Goal: Information Seeking & Learning: Learn about a topic

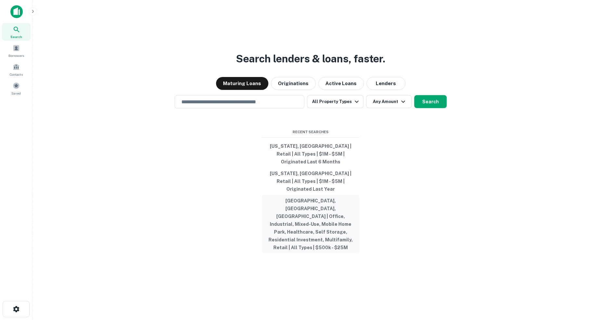
click at [304, 204] on button "[GEOGRAPHIC_DATA], [GEOGRAPHIC_DATA], [GEOGRAPHIC_DATA] | Office, Industrial, M…" at bounding box center [310, 224] width 97 height 58
type input "**********"
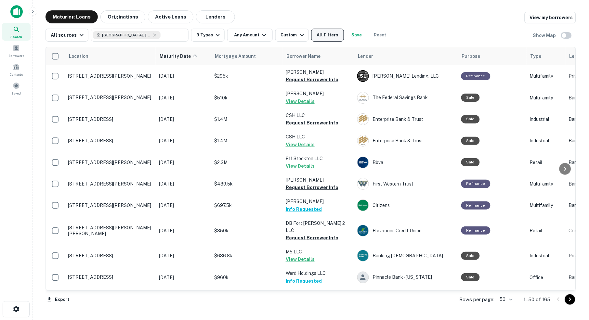
click at [334, 40] on button "All Filters" at bounding box center [327, 35] width 32 height 13
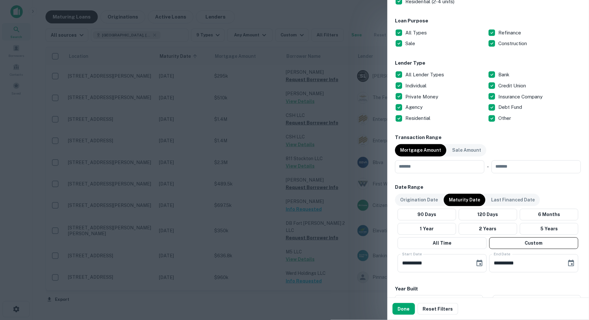
scroll to position [207, 0]
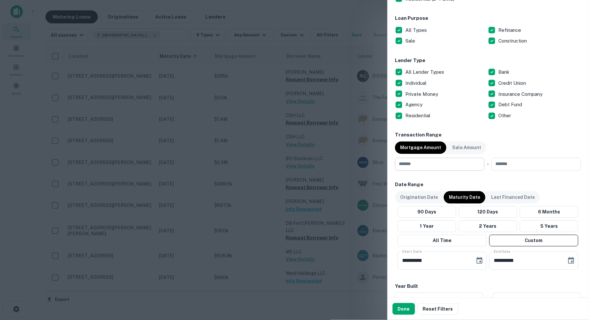
click at [438, 163] on input "number" at bounding box center [437, 164] width 85 height 13
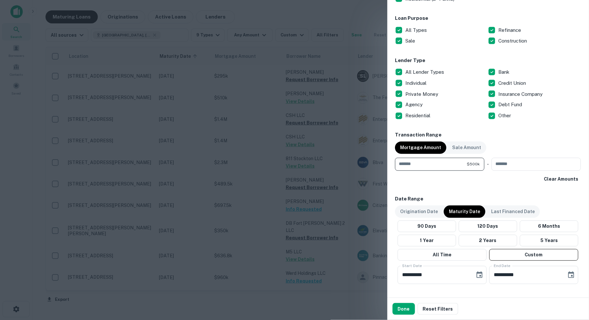
type input "******"
type input "********"
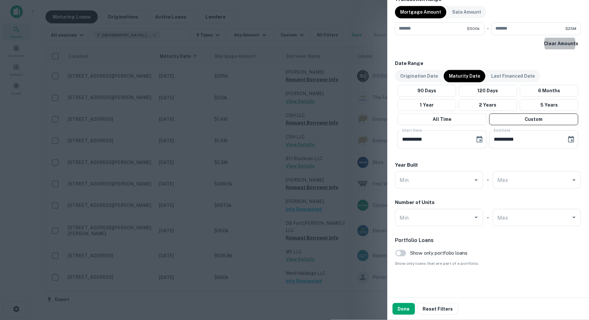
scroll to position [341, 0]
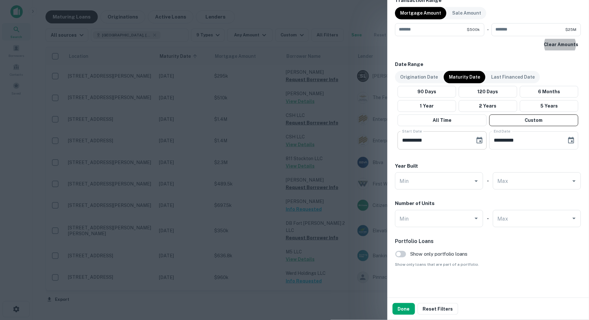
click at [480, 140] on icon "Choose date, selected date is Oct 1, 2025" at bounding box center [480, 140] width 6 height 6
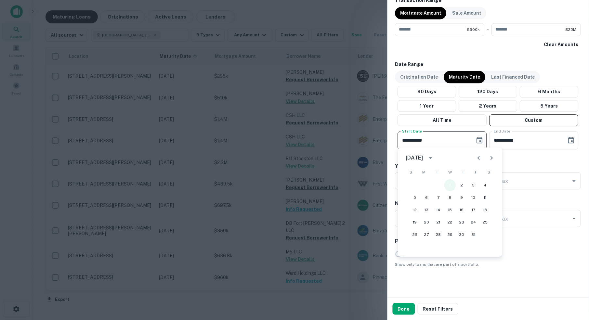
click at [452, 185] on button "1" at bounding box center [450, 186] width 12 height 12
click at [570, 137] on icon "Choose date, selected date is Apr 30, 2026" at bounding box center [571, 140] width 6 height 6
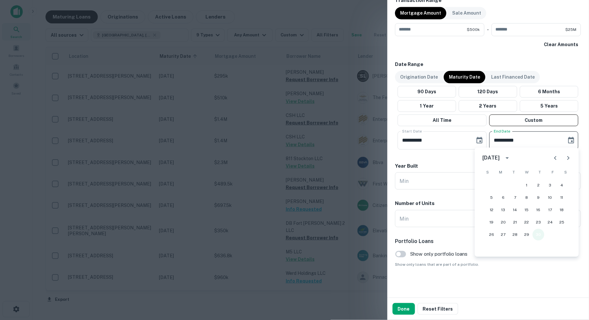
click at [538, 236] on button "30" at bounding box center [539, 235] width 12 height 12
click at [406, 312] on button "Done" at bounding box center [403, 309] width 22 height 12
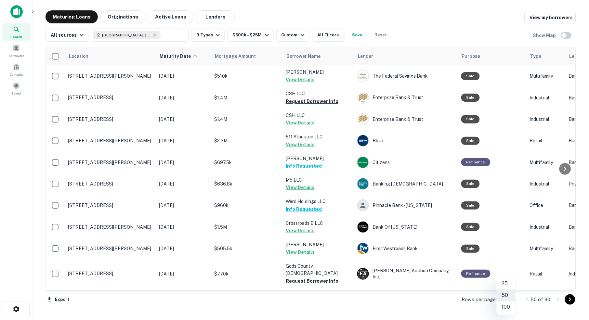
click at [509, 299] on body "Search Borrowers Contacts Saved Maturing Loans Originations Active Loans Lender…" at bounding box center [294, 160] width 589 height 320
click at [508, 308] on li "100" at bounding box center [505, 307] width 19 height 12
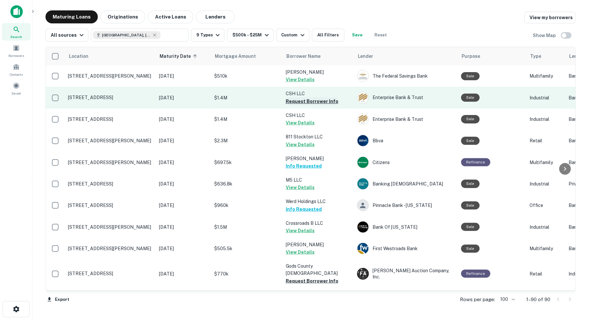
click at [321, 102] on button "Request Borrower Info" at bounding box center [312, 101] width 53 height 8
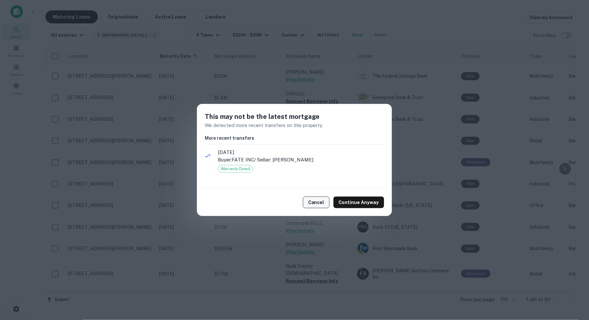
click at [321, 202] on button "Cancel" at bounding box center [316, 203] width 27 height 12
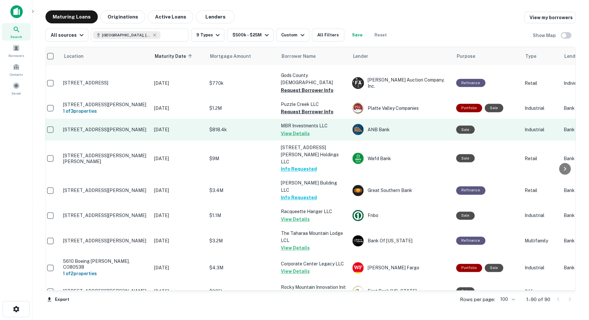
scroll to position [200, 6]
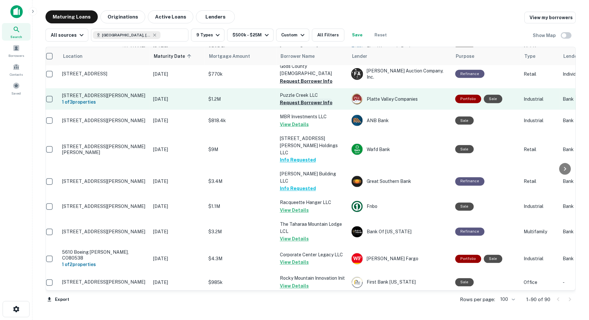
click at [304, 99] on button "Request Borrower Info" at bounding box center [306, 103] width 53 height 8
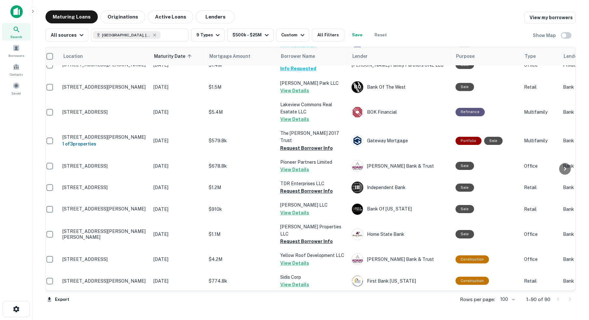
scroll to position [490, 6]
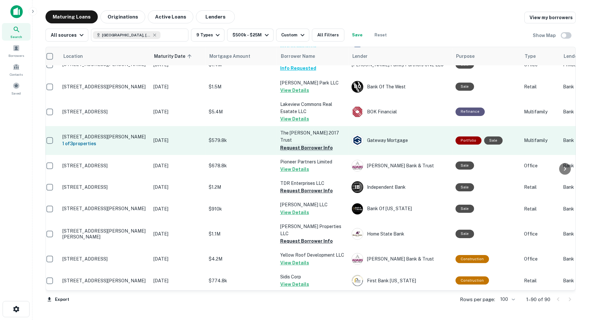
click at [298, 144] on button "Request Borrower Info" at bounding box center [306, 148] width 53 height 8
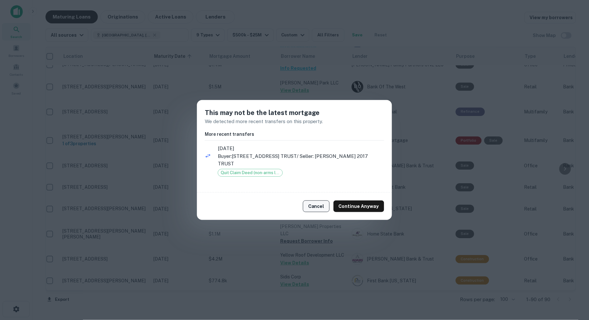
click at [322, 202] on button "Cancel" at bounding box center [316, 206] width 27 height 12
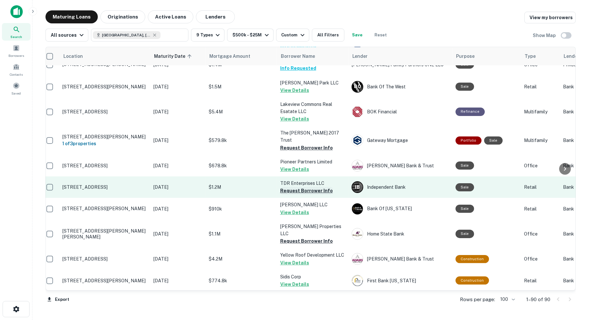
click at [310, 187] on button "Request Borrower Info" at bounding box center [306, 191] width 53 height 8
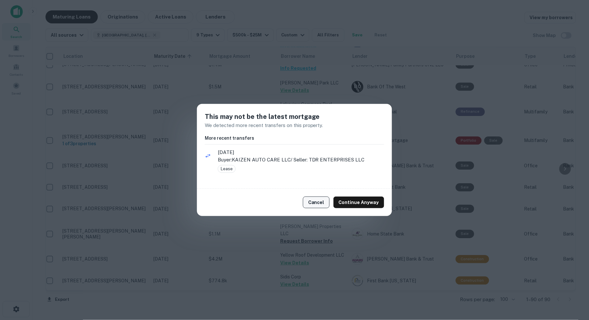
click at [322, 201] on button "Cancel" at bounding box center [316, 203] width 27 height 12
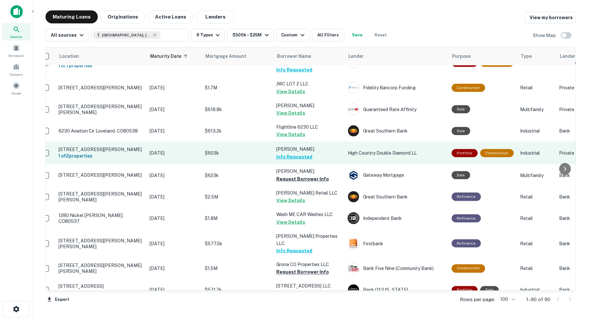
scroll to position [741, 9]
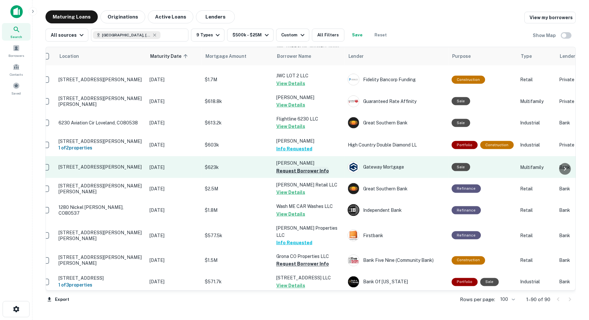
click at [297, 167] on button "Request Borrower Info" at bounding box center [302, 171] width 53 height 8
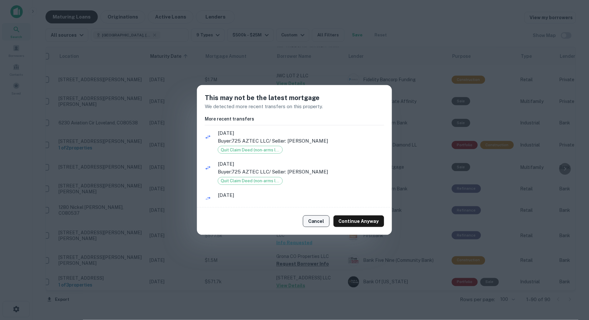
click at [322, 222] on button "Cancel" at bounding box center [316, 221] width 27 height 12
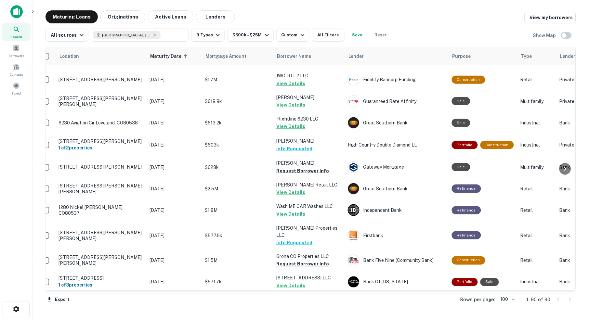
click at [322, 275] on p "255 S Cleveland AVE LLC" at bounding box center [308, 278] width 65 height 7
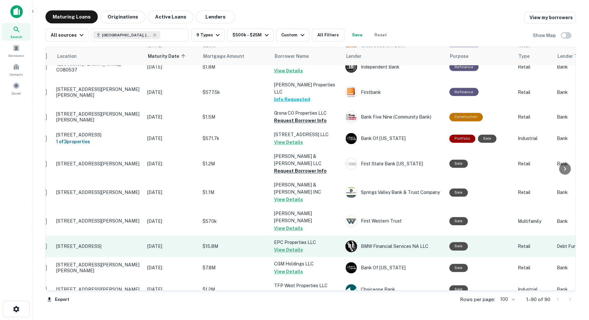
scroll to position [889, 12]
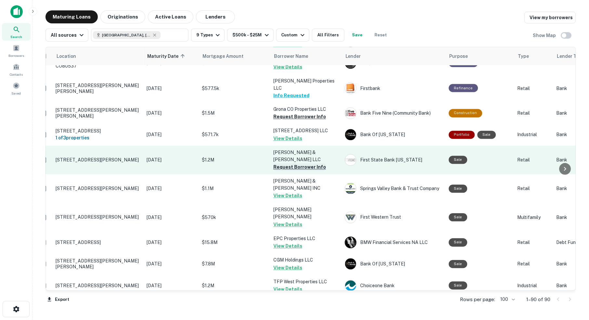
click at [302, 163] on button "Request Borrower Info" at bounding box center [299, 167] width 53 height 8
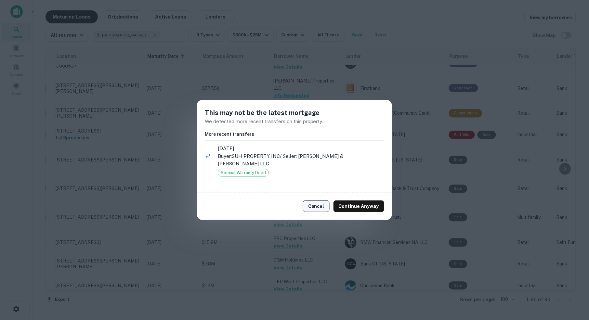
click at [319, 201] on button "Cancel" at bounding box center [316, 206] width 27 height 12
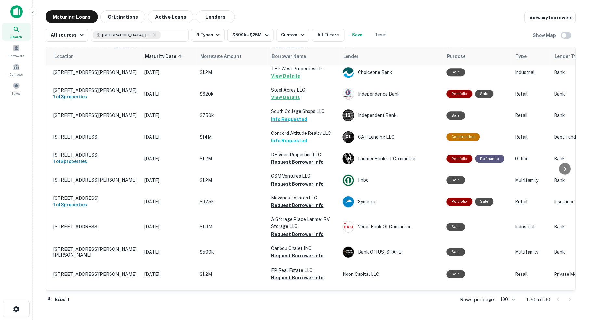
scroll to position [1101, 15]
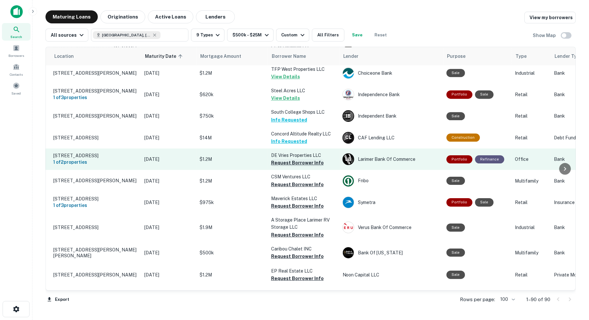
click at [288, 159] on button "Request Borrower Info" at bounding box center [297, 163] width 53 height 8
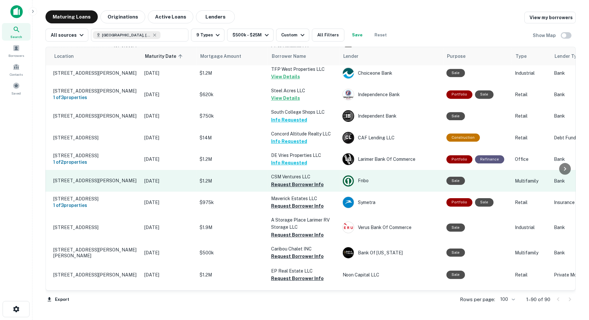
click at [295, 181] on button "Request Borrower Info" at bounding box center [297, 185] width 53 height 8
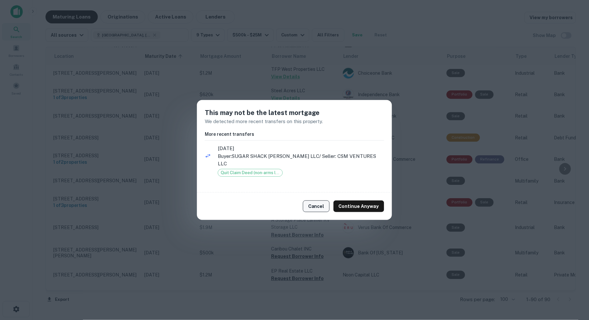
click at [319, 202] on button "Cancel" at bounding box center [316, 206] width 27 height 12
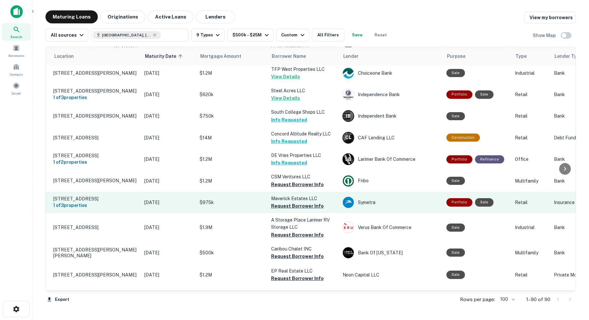
click at [294, 192] on td "Maverick Estates LLC Request Borrower Info" at bounding box center [303, 202] width 71 height 21
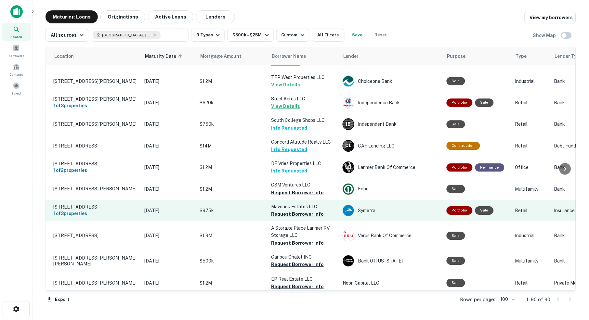
scroll to position [1093, 15]
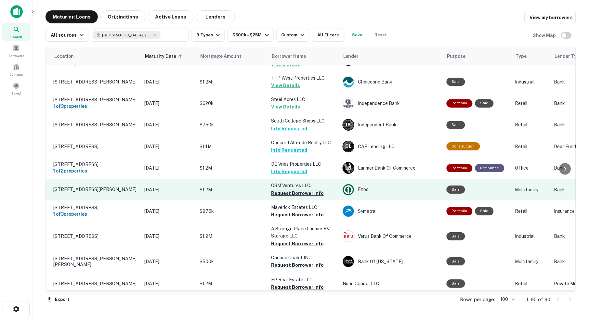
click at [300, 189] on button "Request Borrower Info" at bounding box center [297, 193] width 53 height 8
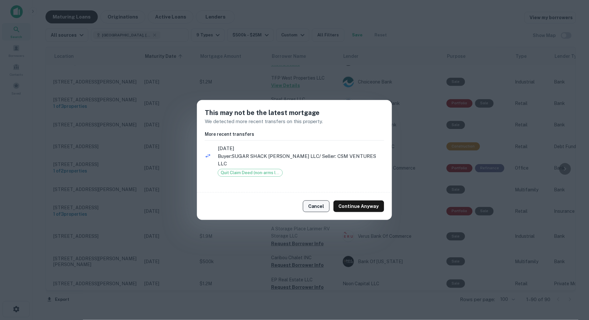
click at [320, 202] on button "Cancel" at bounding box center [316, 206] width 27 height 12
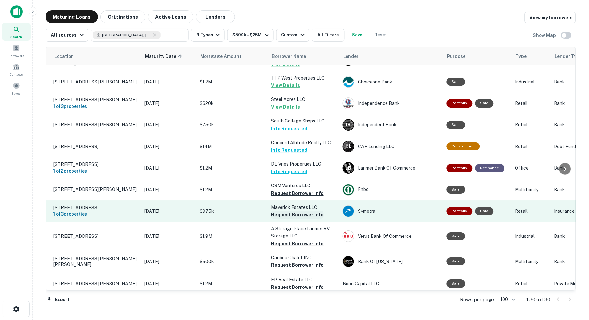
click at [301, 211] on button "Request Borrower Info" at bounding box center [297, 215] width 53 height 8
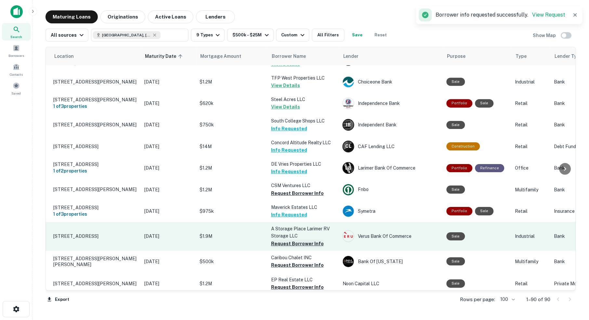
click at [302, 240] on button "Request Borrower Info" at bounding box center [297, 244] width 53 height 8
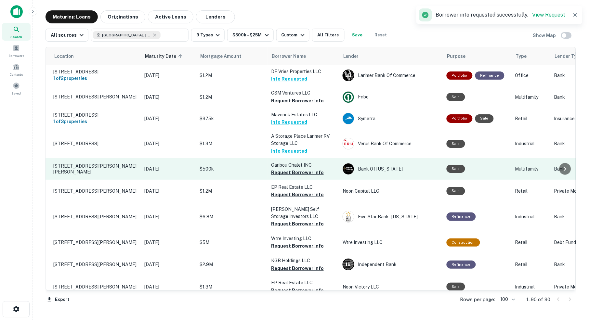
scroll to position [1190, 14]
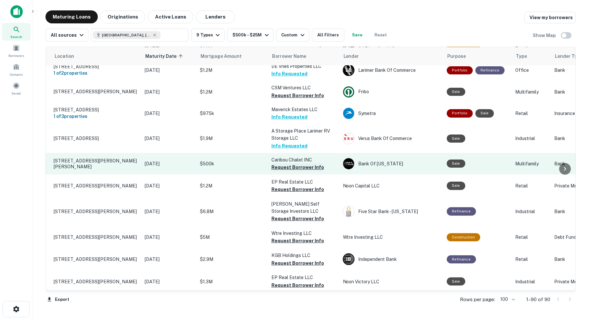
click at [304, 163] on button "Request Borrower Info" at bounding box center [297, 167] width 53 height 8
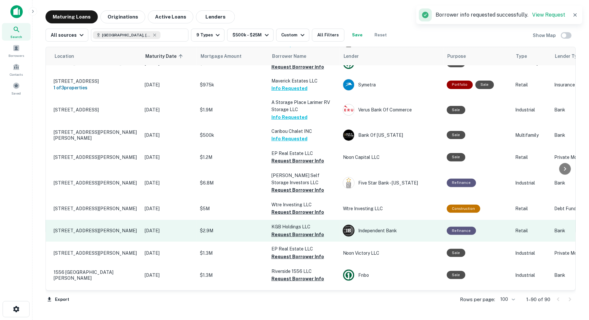
scroll to position [1218, 14]
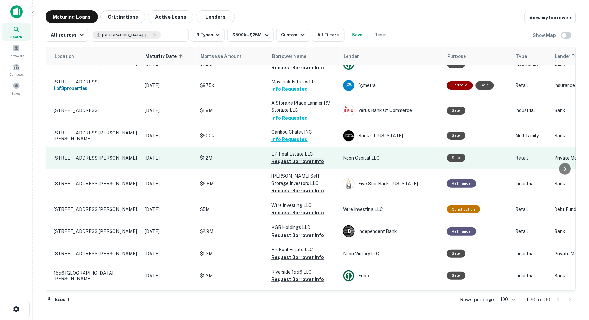
click at [298, 158] on button "Request Borrower Info" at bounding box center [297, 162] width 53 height 8
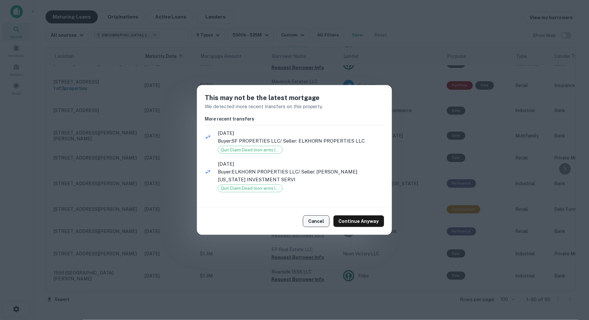
click at [319, 223] on button "Cancel" at bounding box center [316, 221] width 27 height 12
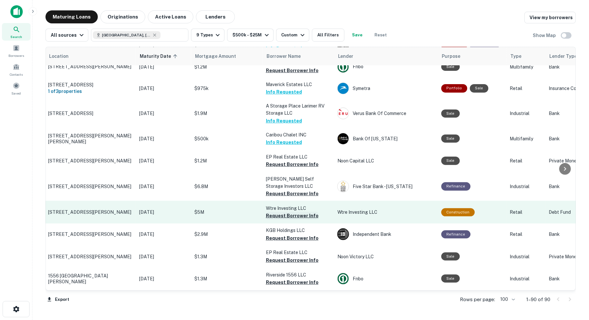
scroll to position [1222, 20]
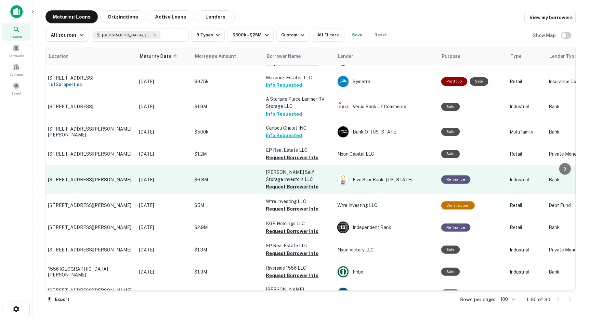
click at [290, 183] on button "Request Borrower Info" at bounding box center [292, 187] width 53 height 8
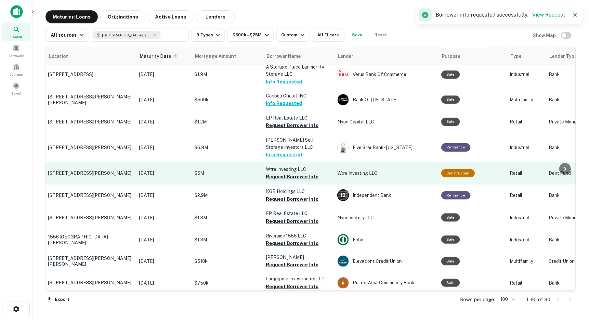
scroll to position [1259, 21]
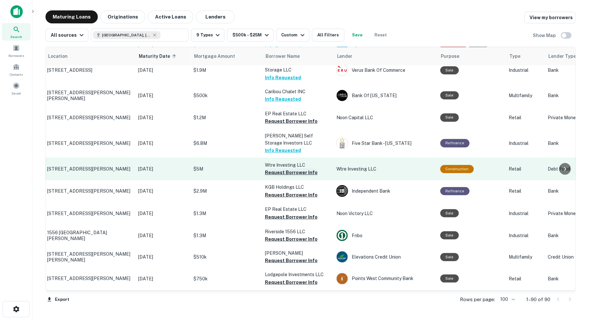
click at [285, 169] on button "Request Borrower Info" at bounding box center [291, 173] width 53 height 8
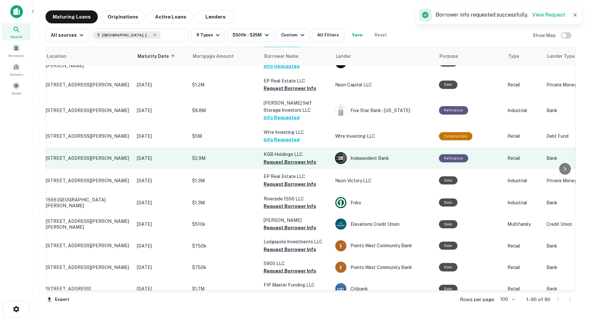
scroll to position [1294, 22]
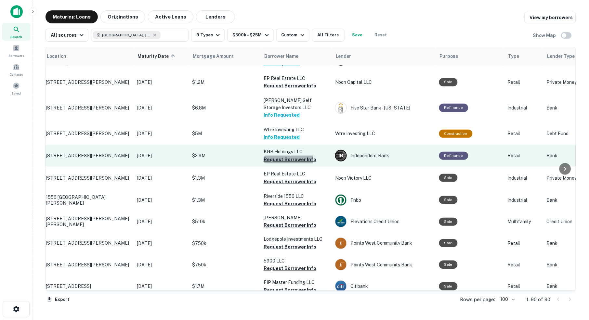
click at [284, 156] on button "Request Borrower Info" at bounding box center [289, 160] width 53 height 8
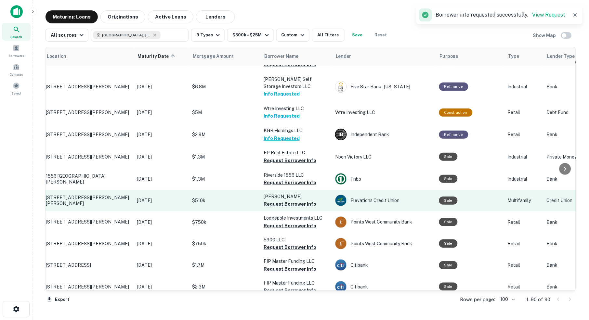
scroll to position [1313, 22]
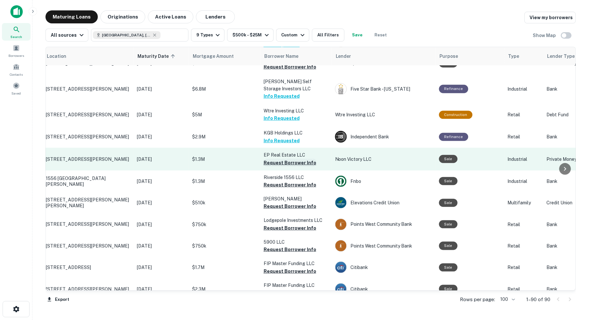
click at [286, 159] on button "Request Borrower Info" at bounding box center [289, 163] width 53 height 8
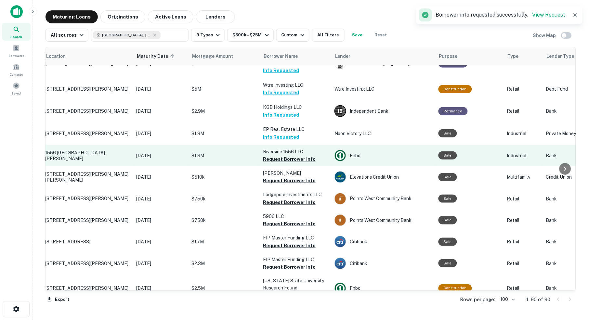
scroll to position [1338, 22]
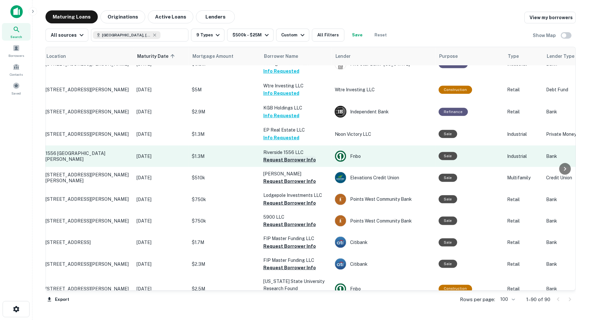
click at [285, 156] on button "Request Borrower Info" at bounding box center [289, 160] width 53 height 8
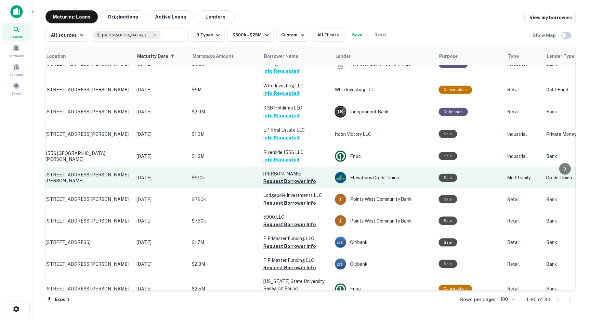
click at [272, 177] on button "Request Borrower Info" at bounding box center [289, 181] width 53 height 8
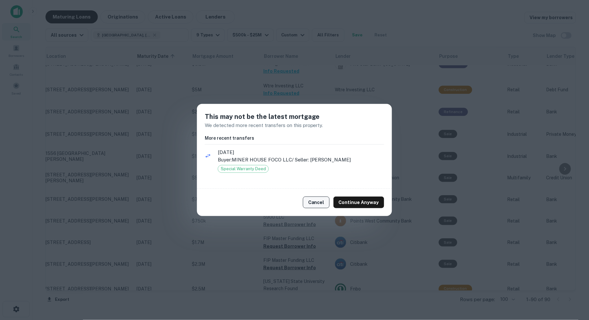
click at [322, 199] on button "Cancel" at bounding box center [316, 203] width 27 height 12
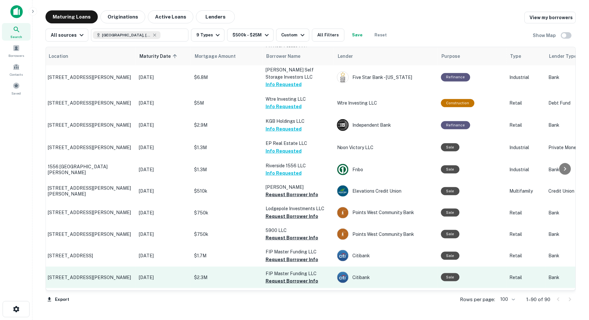
scroll to position [1320, 20]
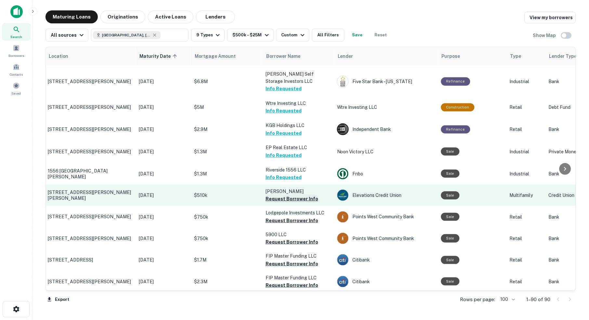
click at [284, 195] on button "Request Borrower Info" at bounding box center [291, 199] width 53 height 8
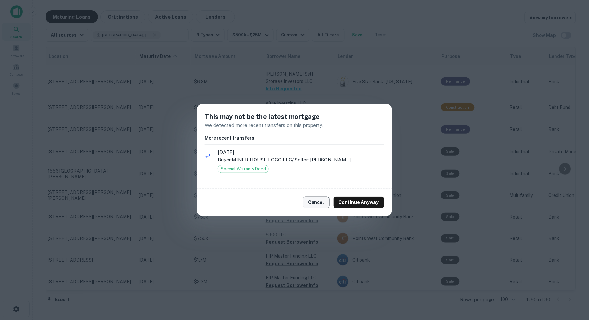
click at [321, 202] on button "Cancel" at bounding box center [316, 203] width 27 height 12
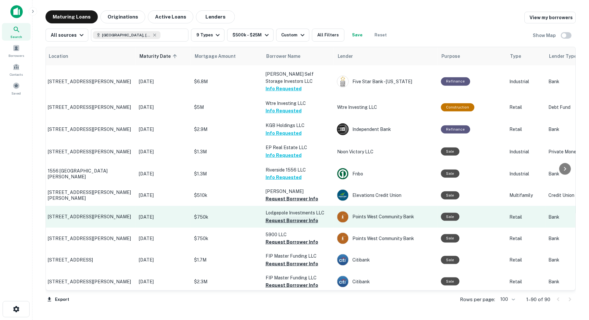
click at [291, 217] on button "Request Borrower Info" at bounding box center [291, 221] width 53 height 8
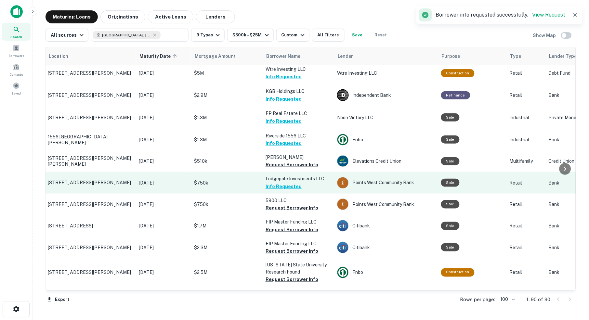
scroll to position [1360, 20]
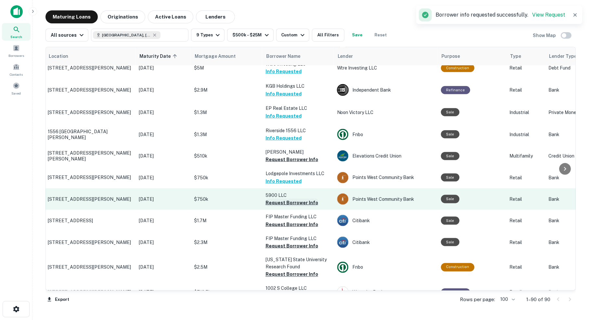
click at [295, 199] on button "Request Borrower Info" at bounding box center [291, 203] width 53 height 8
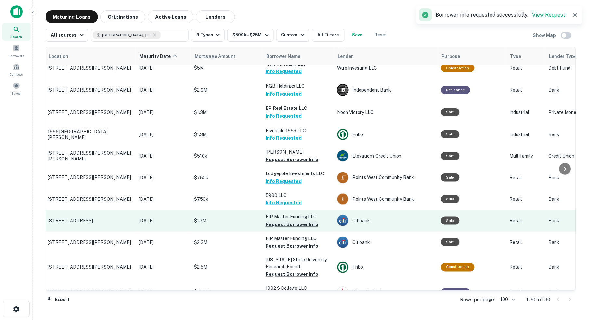
click at [276, 221] on button "Request Borrower Info" at bounding box center [291, 225] width 53 height 8
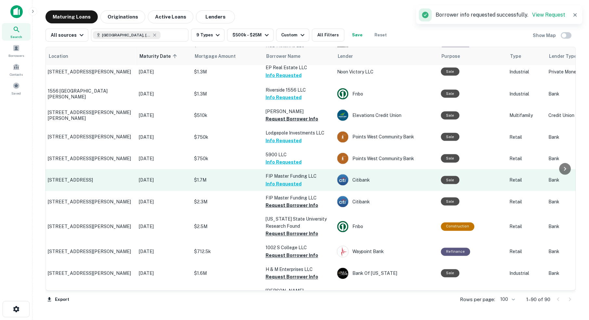
scroll to position [1407, 20]
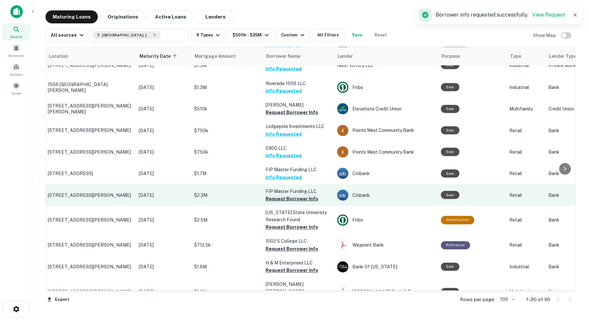
click at [282, 195] on button "Request Borrower Info" at bounding box center [291, 199] width 53 height 8
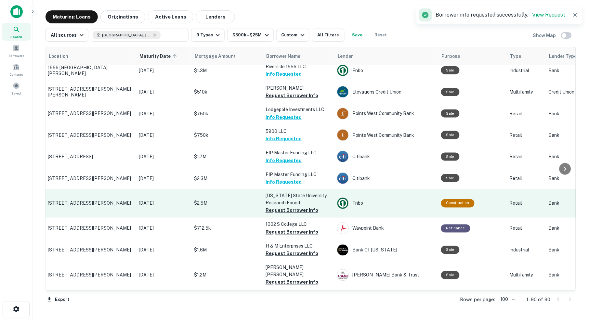
scroll to position [1435, 20]
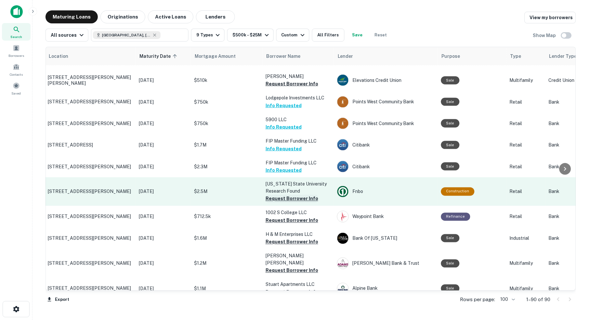
click at [291, 195] on button "Request Borrower Info" at bounding box center [291, 199] width 53 height 8
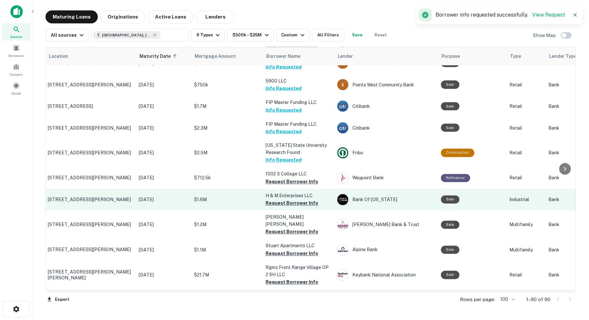
scroll to position [1485, 20]
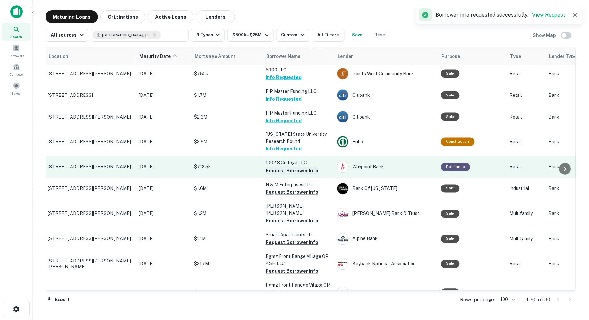
click at [289, 167] on button "Request Borrower Info" at bounding box center [291, 171] width 53 height 8
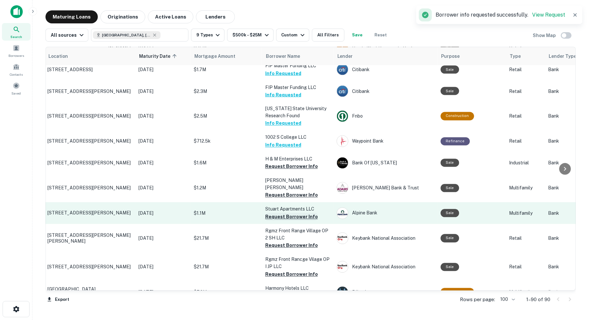
scroll to position [1507, 20]
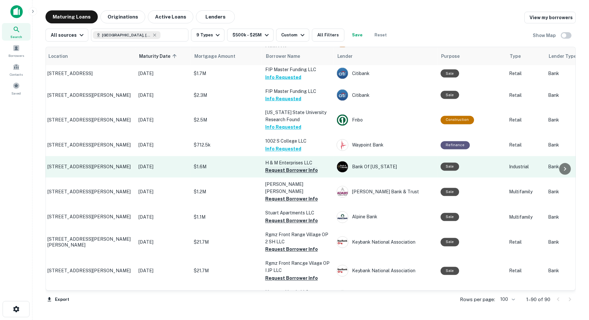
click at [287, 167] on button "Request Borrower Info" at bounding box center [291, 171] width 53 height 8
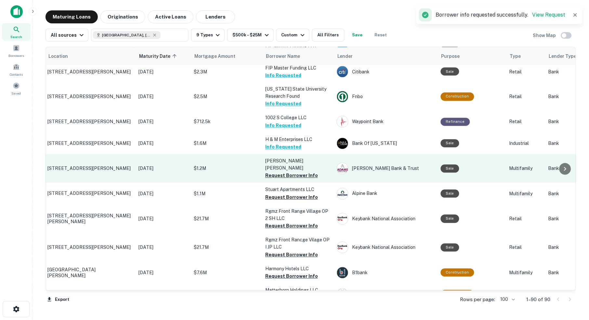
scroll to position [1532, 20]
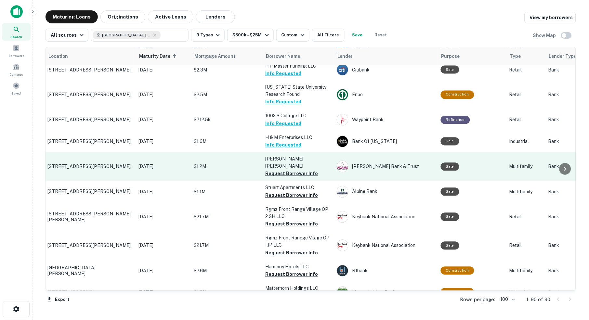
click at [275, 152] on td "Obermann William Kent Request Borrower Info" at bounding box center [297, 166] width 71 height 29
click at [280, 170] on button "Request Borrower Info" at bounding box center [291, 174] width 53 height 8
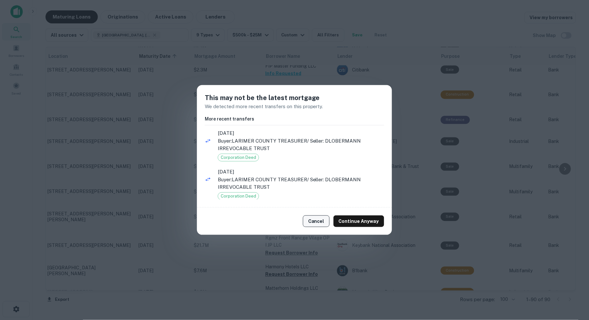
click at [321, 221] on button "Cancel" at bounding box center [316, 221] width 27 height 12
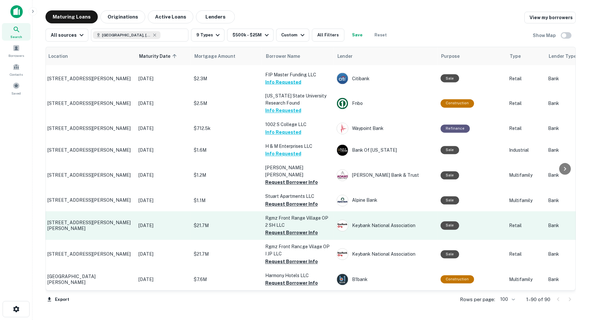
scroll to position [1527, 20]
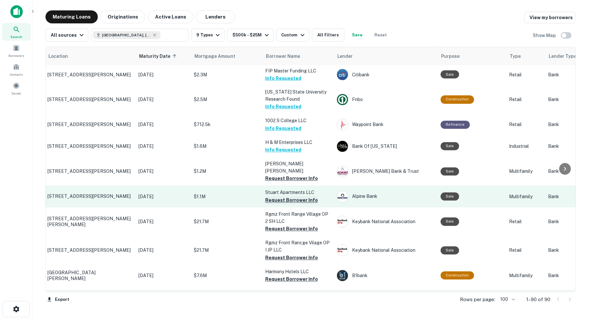
click at [284, 197] on button "Request Borrower Info" at bounding box center [291, 201] width 53 height 8
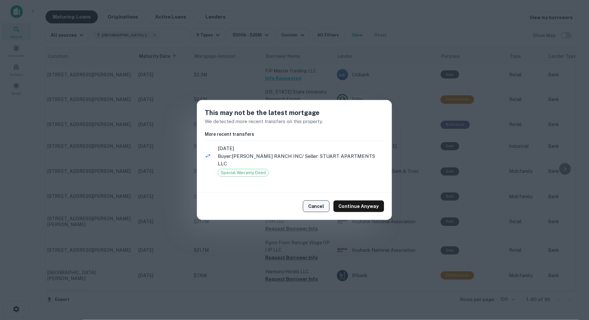
click at [321, 202] on button "Cancel" at bounding box center [316, 206] width 27 height 12
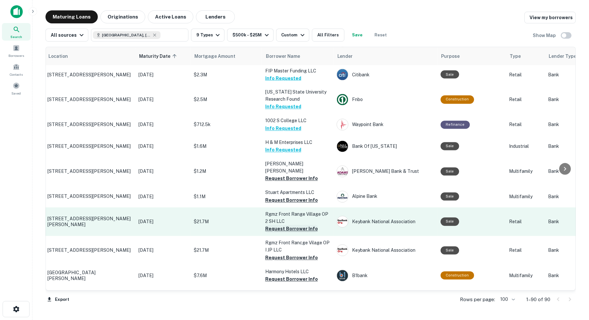
click at [288, 225] on button "Request Borrower Info" at bounding box center [291, 229] width 53 height 8
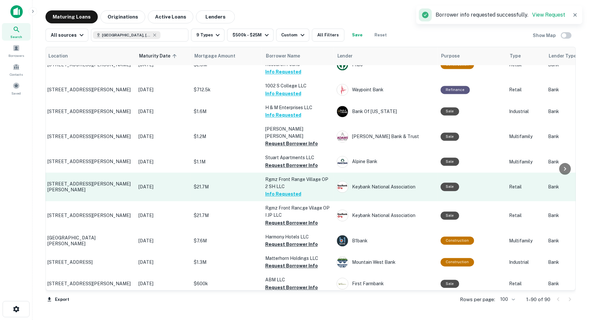
scroll to position [1571, 21]
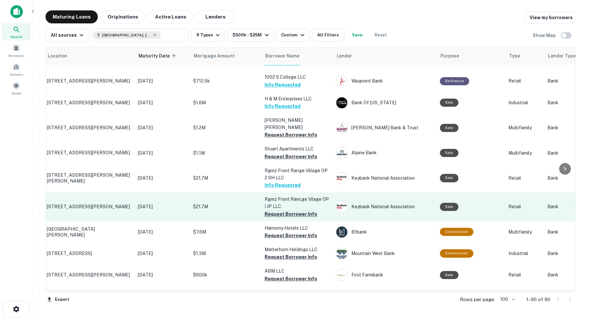
click at [288, 211] on button "Request Borrower Info" at bounding box center [290, 215] width 53 height 8
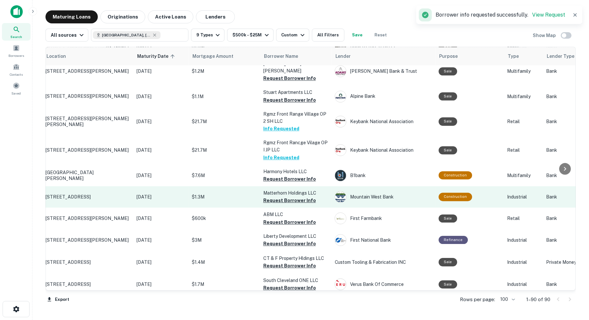
scroll to position [1631, 18]
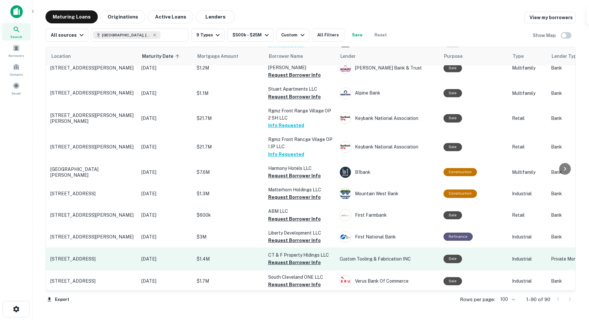
click at [256, 255] on p "$1.4M" at bounding box center [229, 258] width 65 height 7
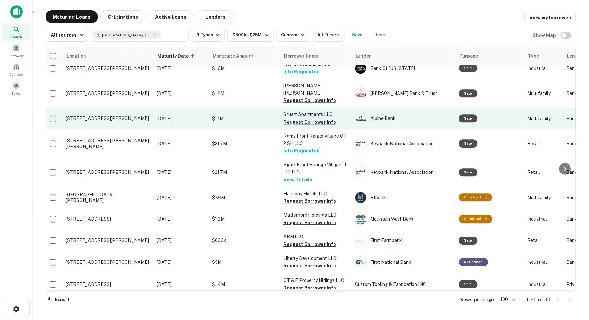
scroll to position [1607, 2]
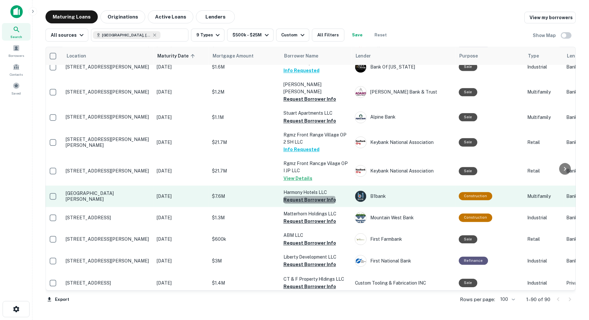
click at [309, 196] on button "Request Borrower Info" at bounding box center [309, 200] width 53 height 8
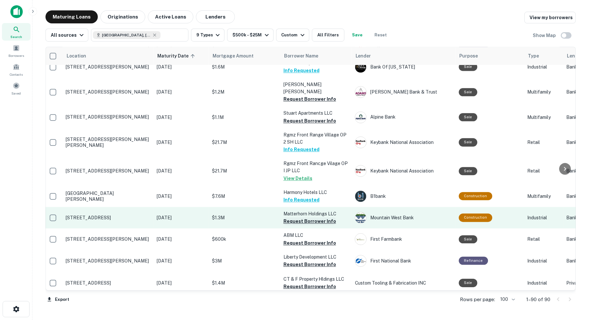
click at [296, 218] on button "Request Borrower Info" at bounding box center [309, 222] width 53 height 8
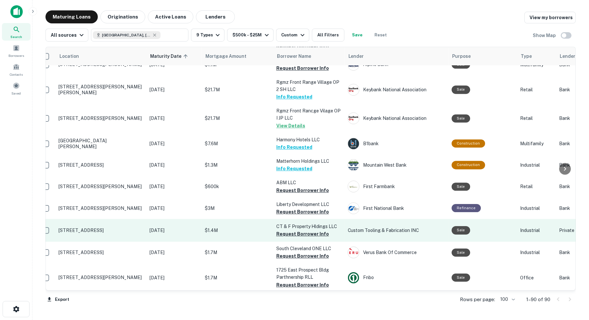
scroll to position [1665, 10]
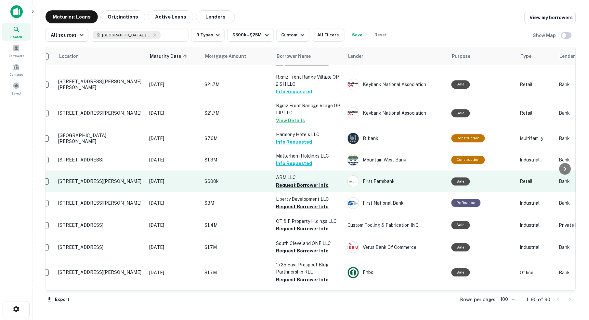
click at [300, 181] on button "Request Borrower Info" at bounding box center [302, 185] width 53 height 8
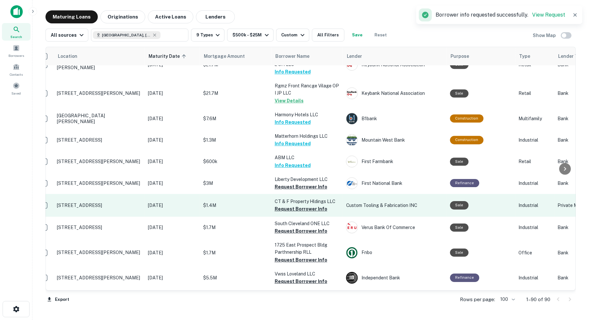
scroll to position [1687, 11]
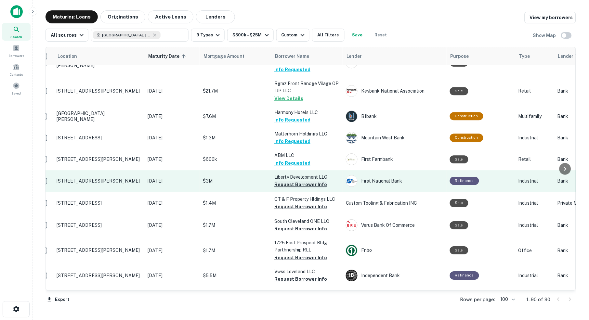
click at [297, 181] on button "Request Borrower Info" at bounding box center [300, 185] width 53 height 8
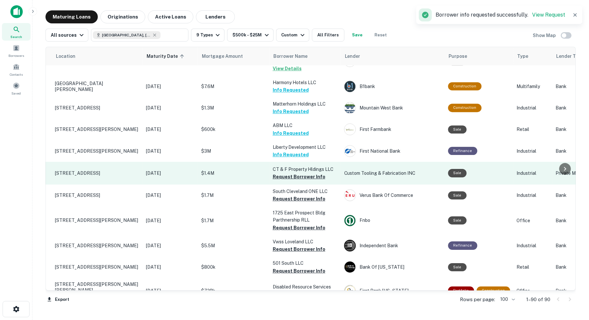
scroll to position [1716, 12]
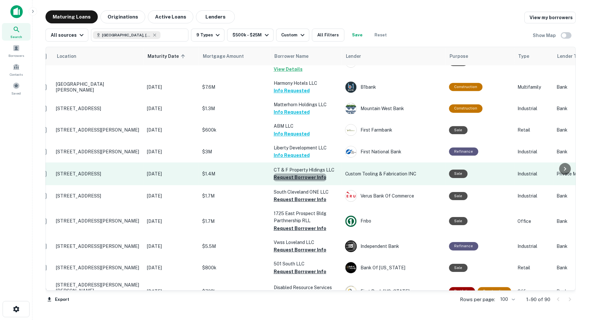
click at [305, 173] on button "Request Borrower Info" at bounding box center [300, 177] width 53 height 8
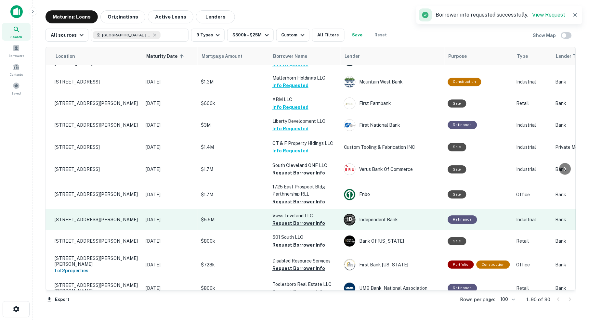
scroll to position [1741, 13]
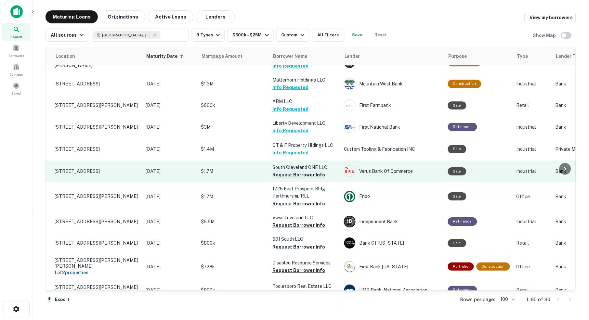
click at [281, 171] on button "Request Borrower Info" at bounding box center [298, 175] width 53 height 8
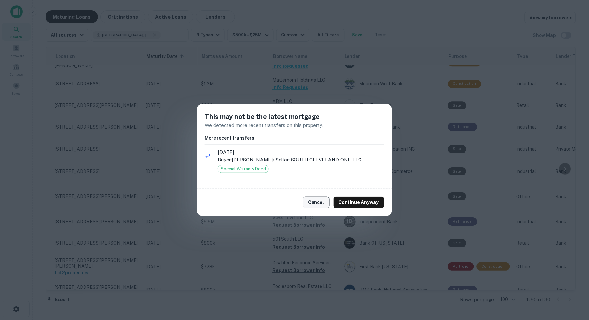
click at [320, 202] on button "Cancel" at bounding box center [316, 203] width 27 height 12
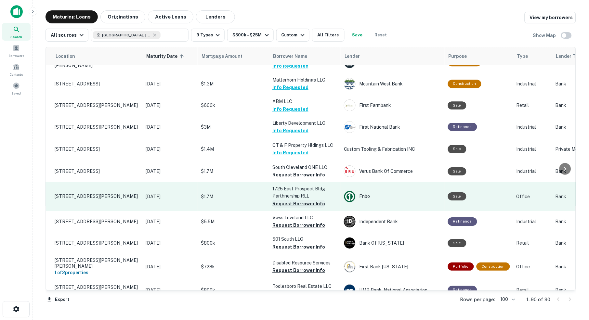
click at [290, 200] on button "Request Borrower Info" at bounding box center [298, 204] width 53 height 8
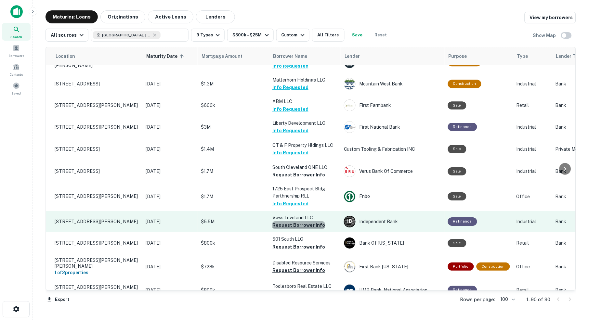
click at [304, 221] on button "Request Borrower Info" at bounding box center [298, 225] width 53 height 8
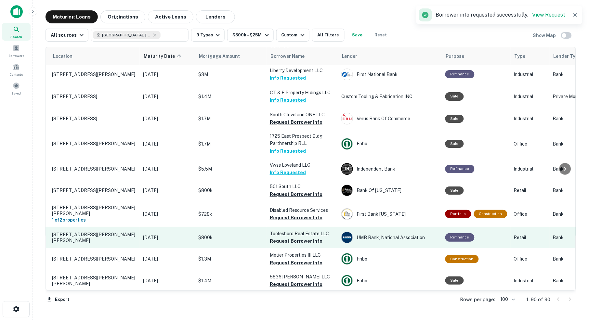
scroll to position [1793, 16]
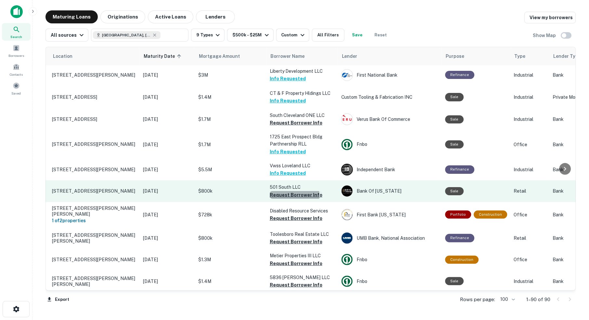
click at [285, 191] on button "Request Borrower Info" at bounding box center [296, 195] width 53 height 8
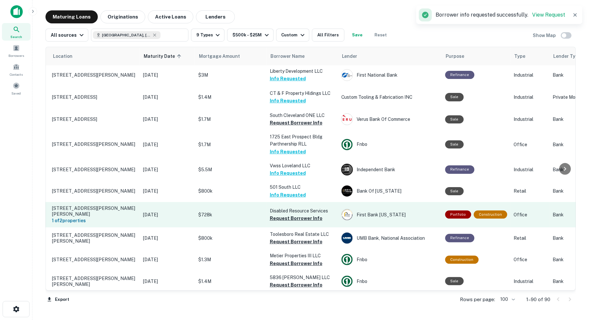
scroll to position [0, 0]
click at [297, 214] on button "Request Borrower Info" at bounding box center [296, 218] width 53 height 8
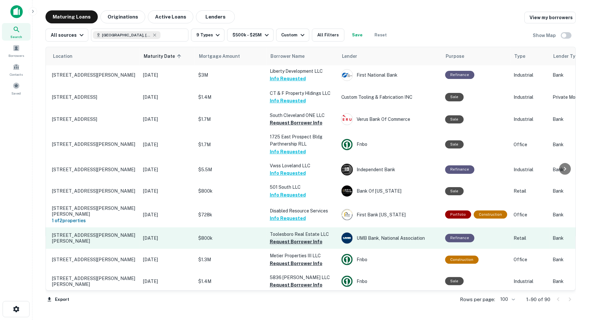
click at [299, 238] on button "Request Borrower Info" at bounding box center [296, 242] width 53 height 8
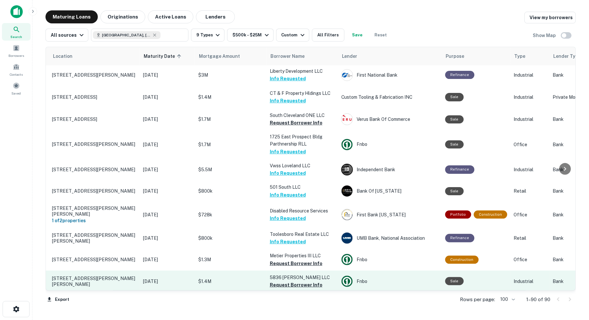
click at [261, 271] on td "$1.4M" at bounding box center [230, 281] width 71 height 21
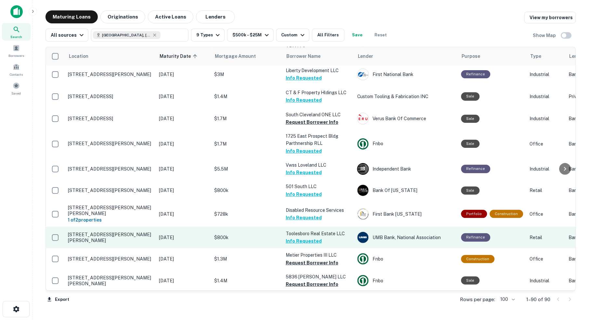
scroll to position [1793, 0]
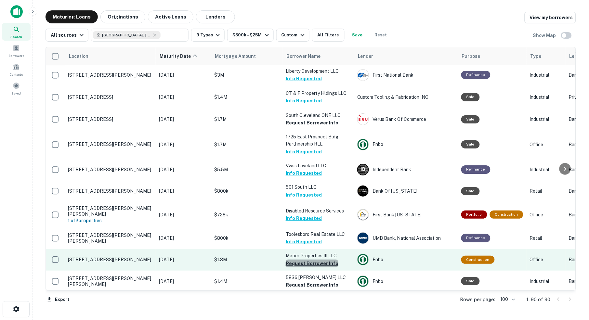
click at [313, 260] on button "Request Borrower Info" at bounding box center [312, 264] width 53 height 8
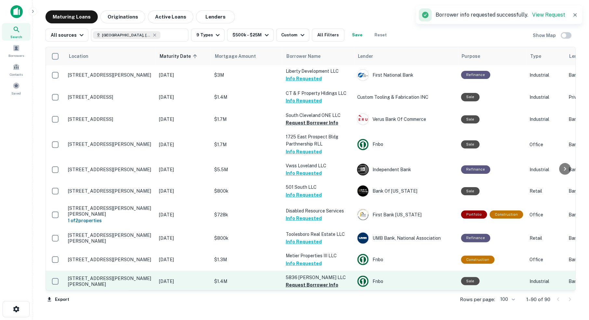
scroll to position [0, 0]
click at [305, 281] on button "Request Borrower Info" at bounding box center [312, 285] width 53 height 8
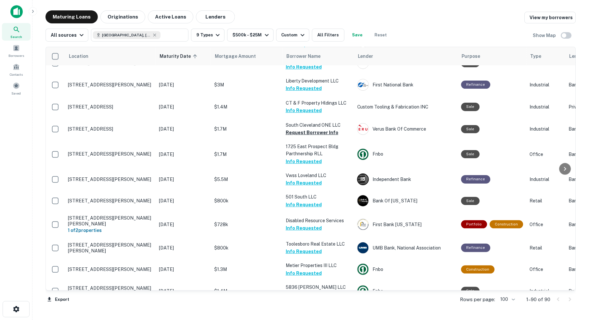
scroll to position [1781, 0]
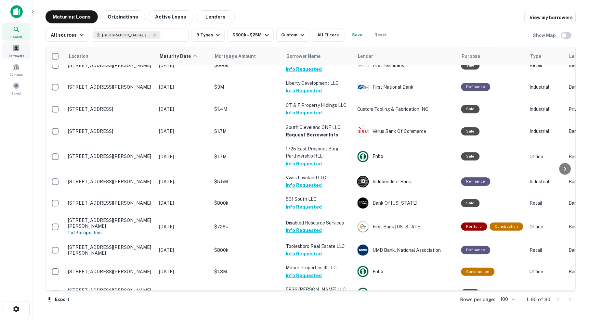
click at [14, 53] on div "Borrowers" at bounding box center [16, 51] width 29 height 18
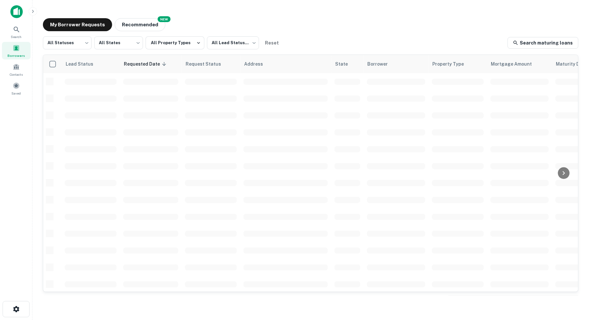
scroll to position [203, 0]
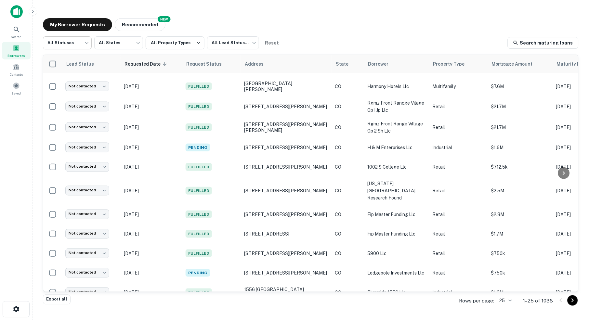
click at [82, 48] on body "Search Borrowers Contacts Saved My Borrower Requests NEW Recommended All Status…" at bounding box center [294, 160] width 589 height 320
click at [65, 85] on li "Fulfilled" at bounding box center [67, 84] width 49 height 12
type input "*********"
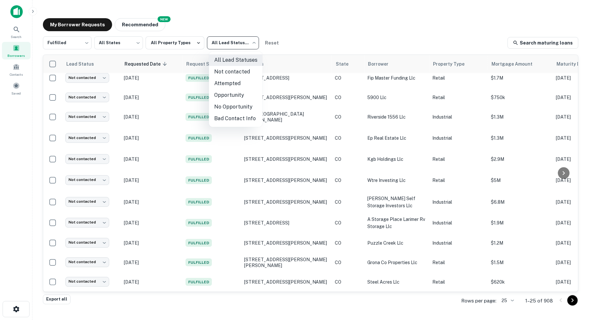
click at [243, 42] on body "Search Borrowers Contacts Saved My Borrower Requests NEW Recommended Fulfilled …" at bounding box center [294, 160] width 589 height 320
click at [246, 72] on li "Not contacted" at bounding box center [236, 72] width 54 height 12
type input "****"
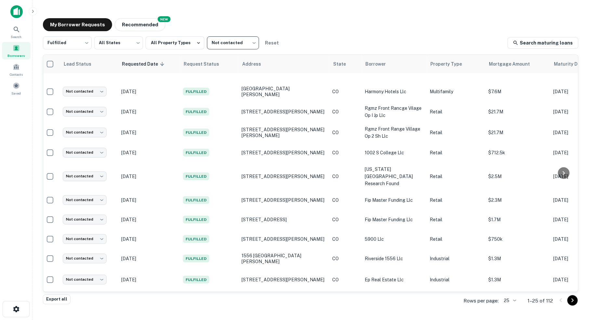
scroll to position [40, 3]
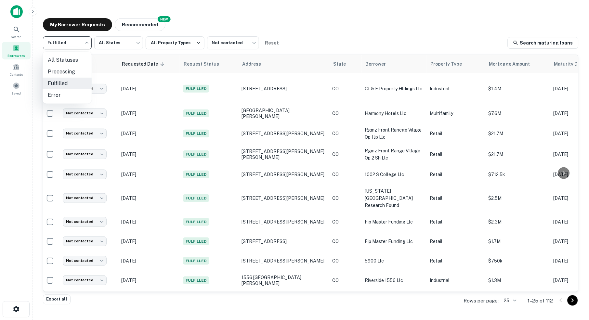
click at [87, 46] on body "Search Borrowers Contacts Saved My Borrower Requests NEW Recommended Fulfilled …" at bounding box center [294, 160] width 589 height 320
click at [70, 73] on li "Processing" at bounding box center [67, 72] width 49 height 12
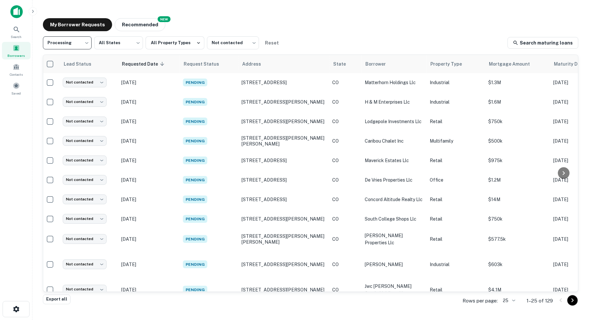
scroll to position [101, 5]
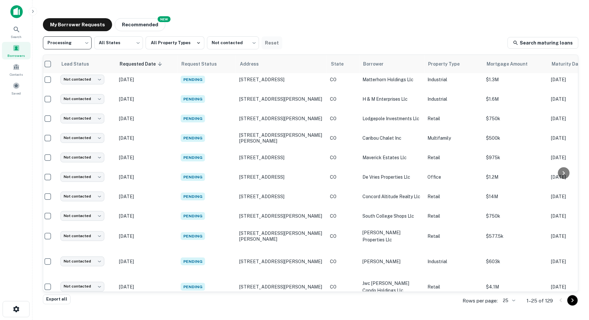
click at [275, 42] on button "Reset" at bounding box center [272, 42] width 21 height 13
type input "***"
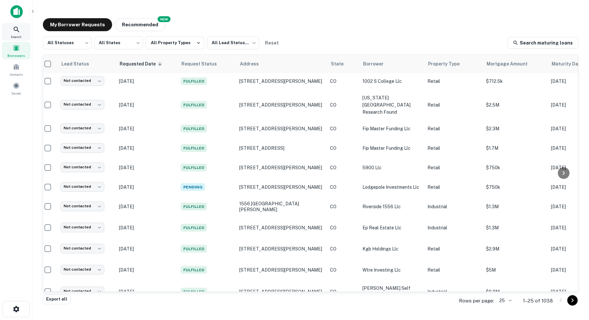
click at [15, 31] on icon at bounding box center [17, 30] width 6 height 6
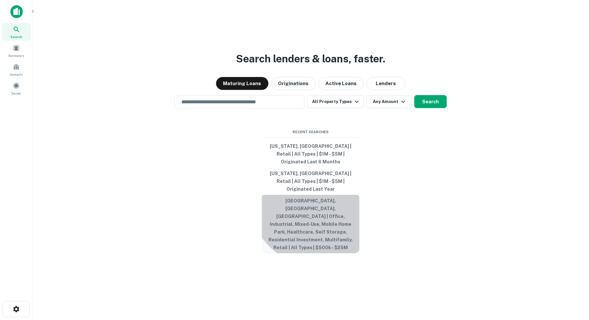
click at [316, 201] on button "[GEOGRAPHIC_DATA], [GEOGRAPHIC_DATA], [GEOGRAPHIC_DATA] | Office, Industrial, M…" at bounding box center [310, 224] width 97 height 58
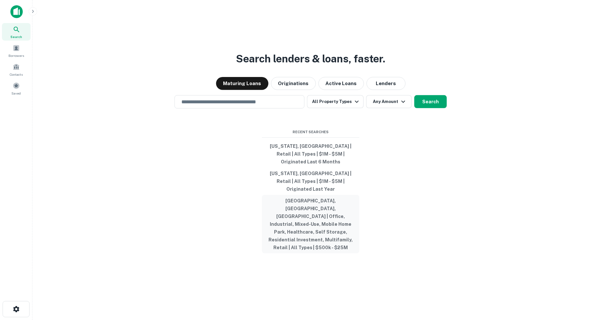
type input "**********"
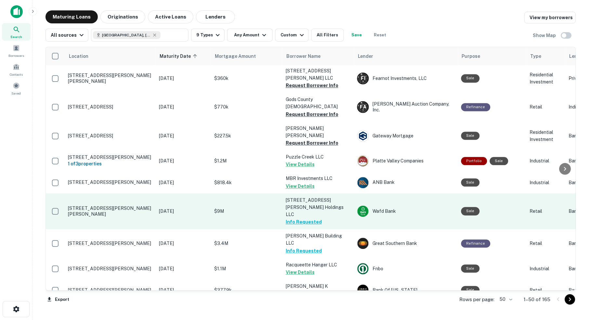
scroll to position [289, 0]
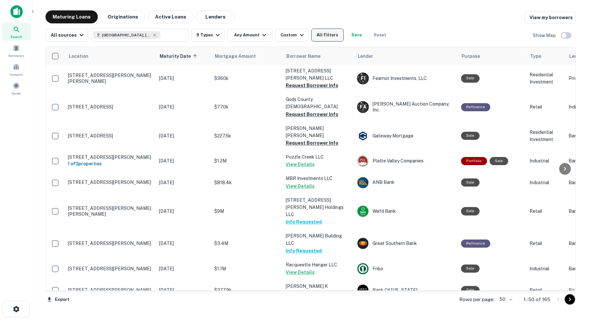
click at [336, 36] on button "All Filters" at bounding box center [327, 35] width 32 height 13
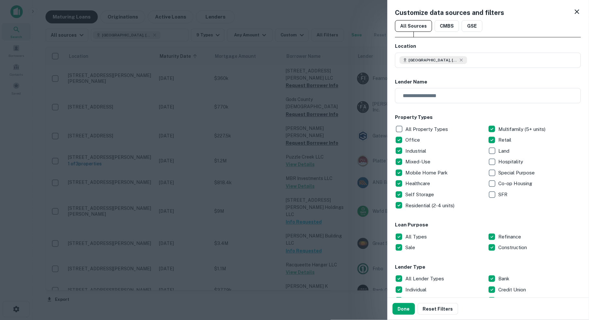
scroll to position [0, 0]
click at [407, 309] on button "Done" at bounding box center [403, 309] width 22 height 12
